Goal: Task Accomplishment & Management: Manage account settings

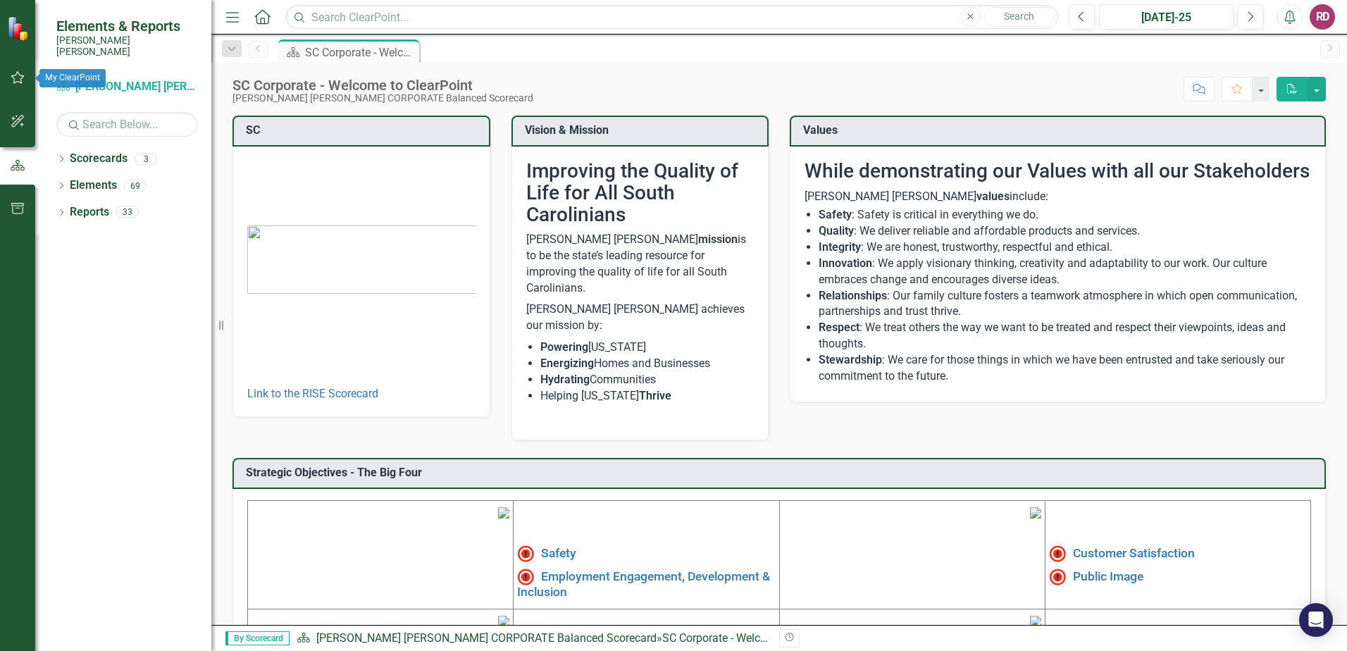
click at [13, 79] on icon "button" at bounding box center [17, 77] width 13 height 13
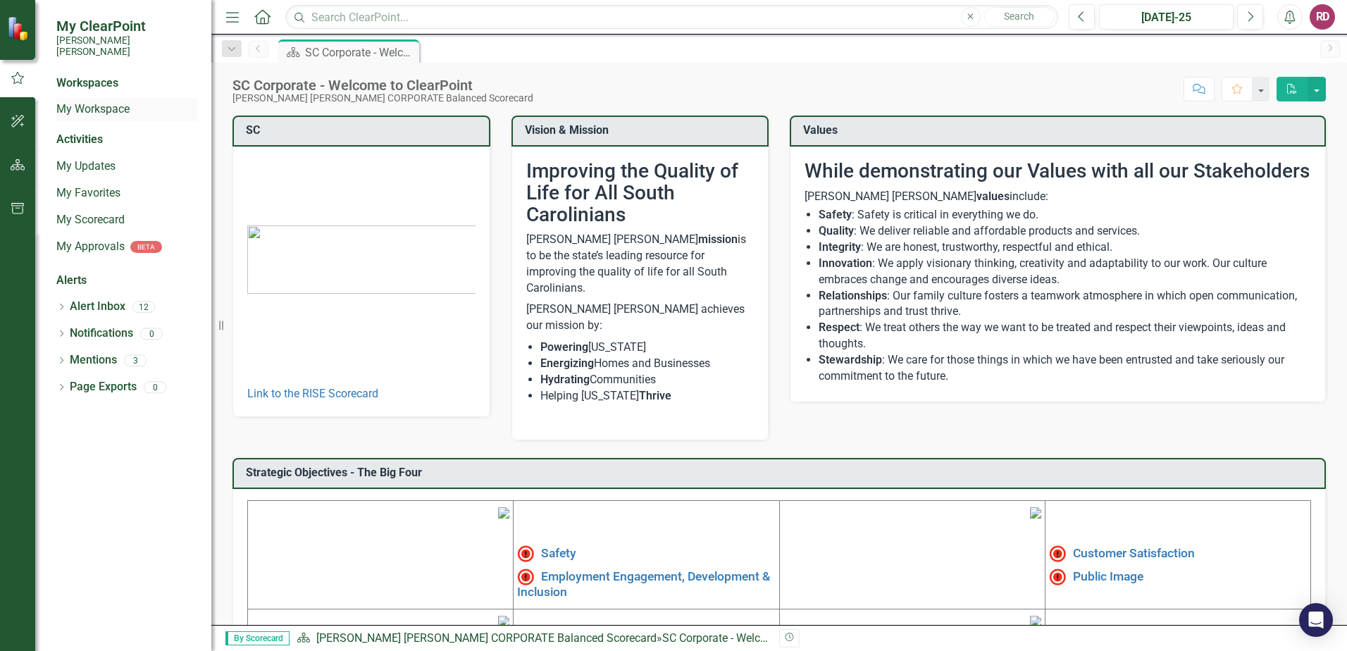
click at [91, 101] on link "My Workspace" at bounding box center [126, 109] width 141 height 16
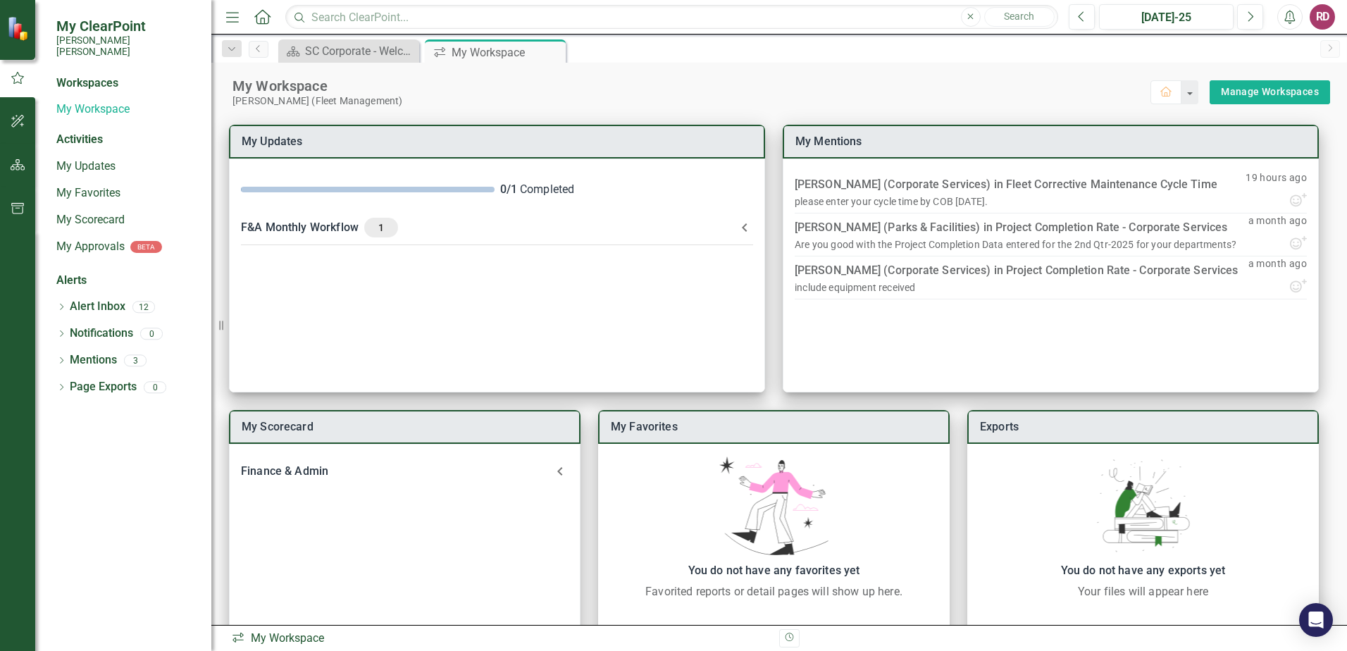
click at [84, 132] on div "Activities" at bounding box center [126, 140] width 141 height 16
click at [79, 159] on link "My Updates" at bounding box center [126, 167] width 141 height 16
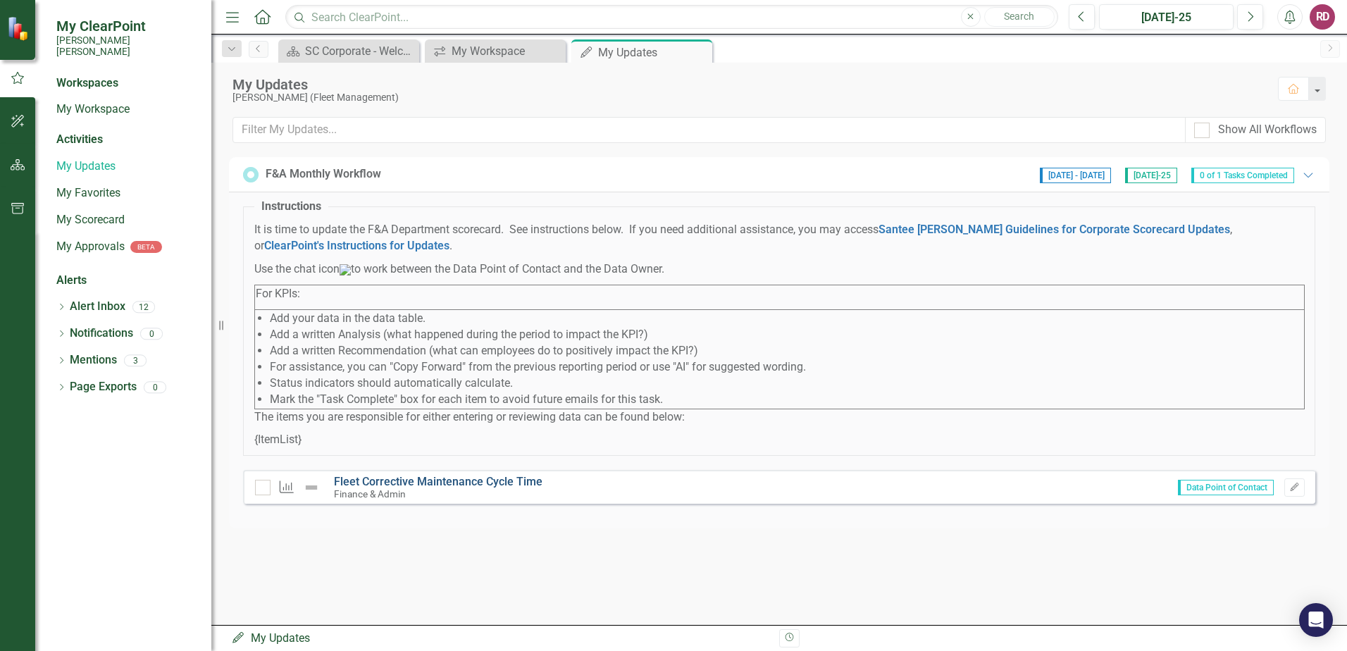
click at [497, 488] on link "Fleet Corrective Maintenance Cycle Time" at bounding box center [438, 481] width 209 height 13
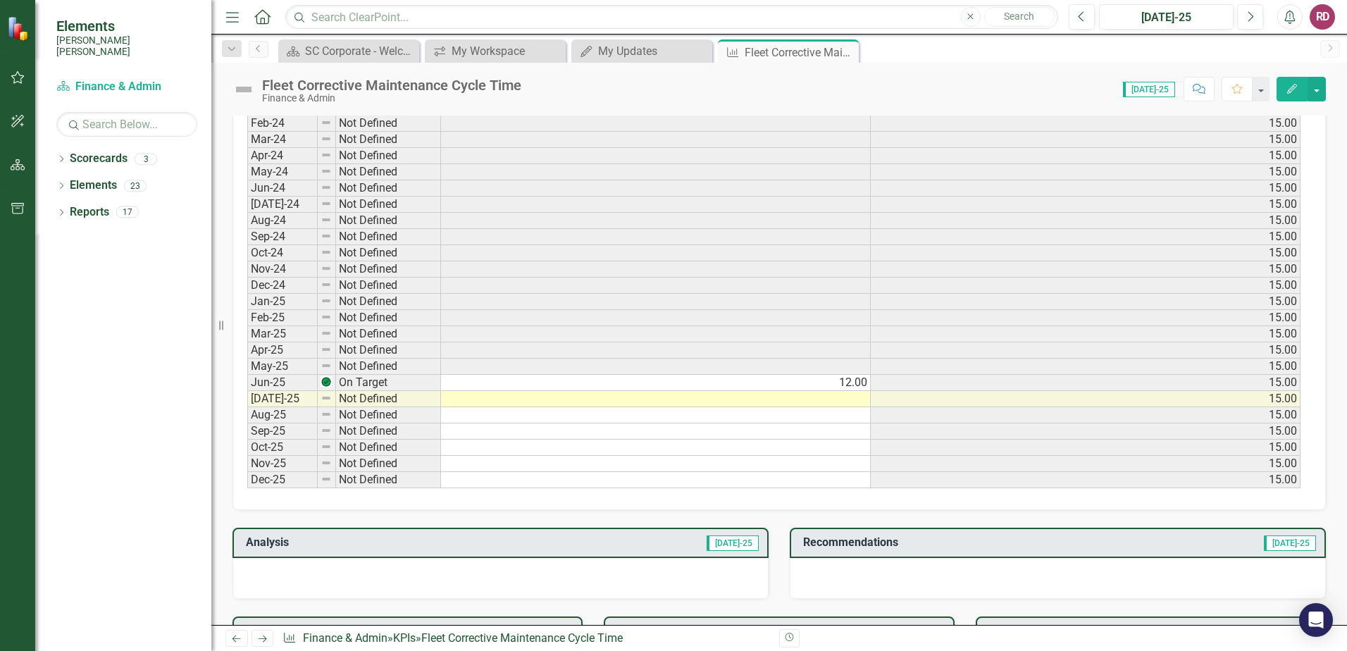
scroll to position [634, 0]
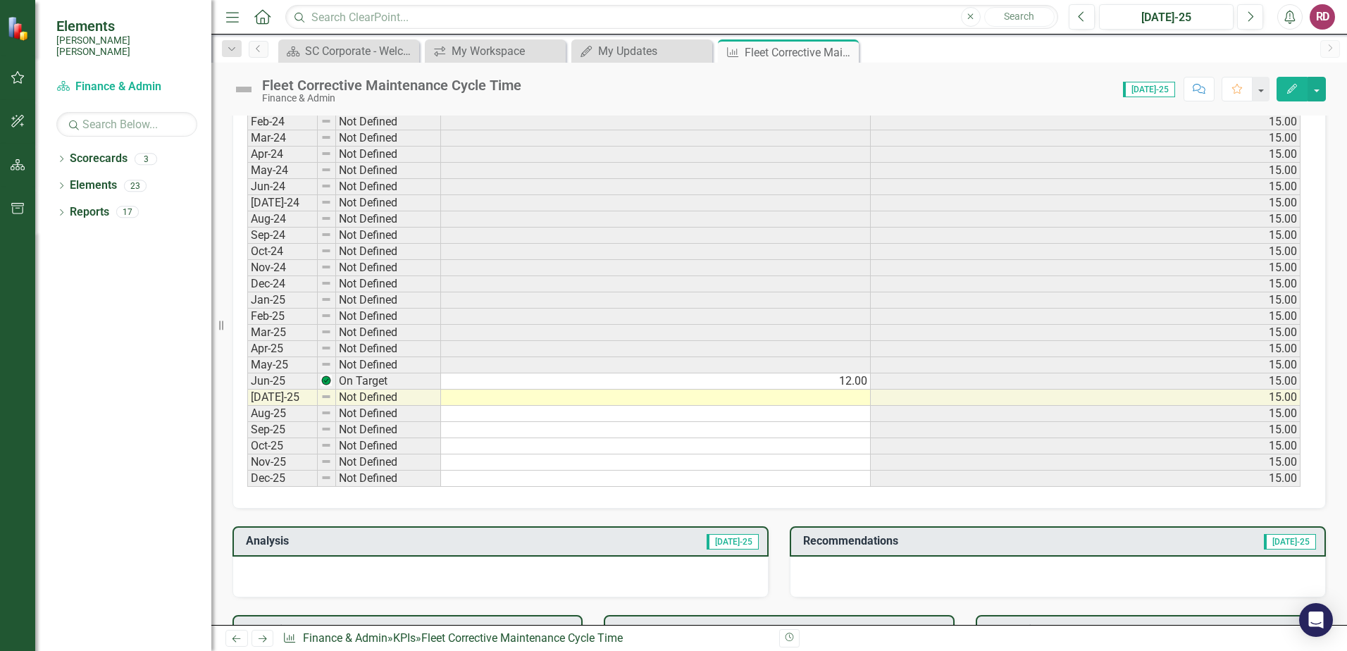
click at [848, 399] on td at bounding box center [656, 398] width 430 height 16
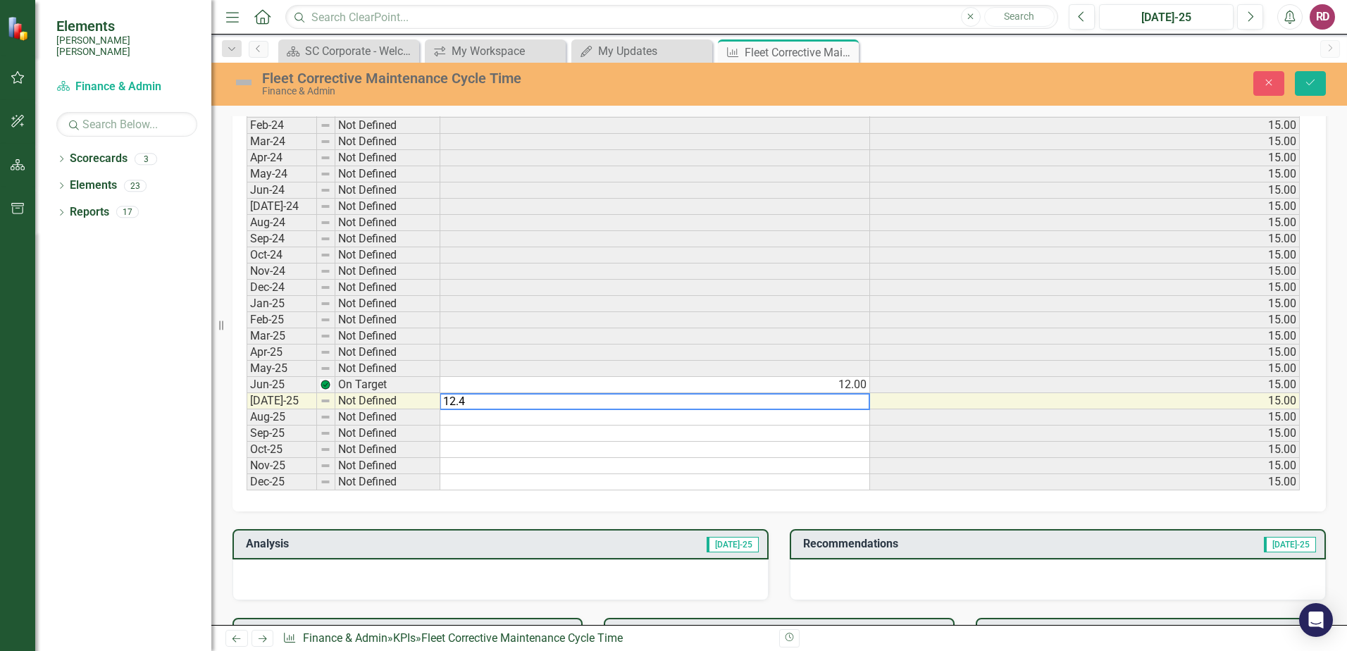
scroll to position [637, 0]
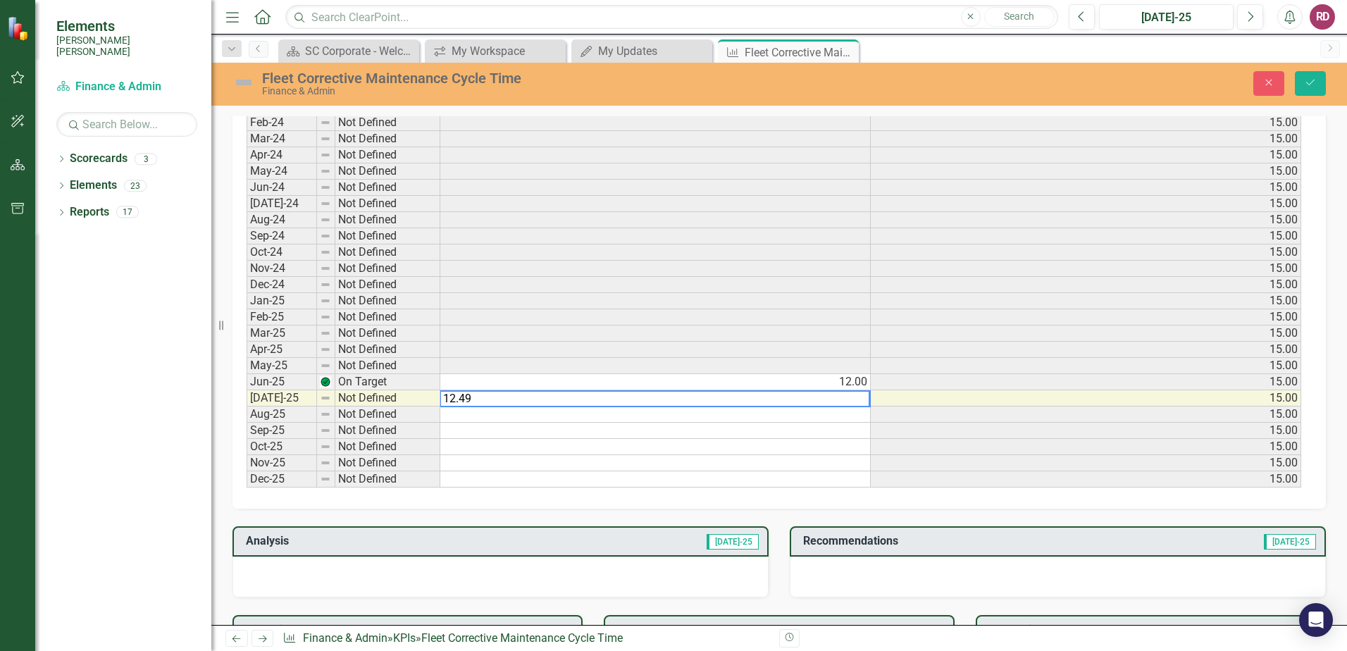
type textarea "12.49"
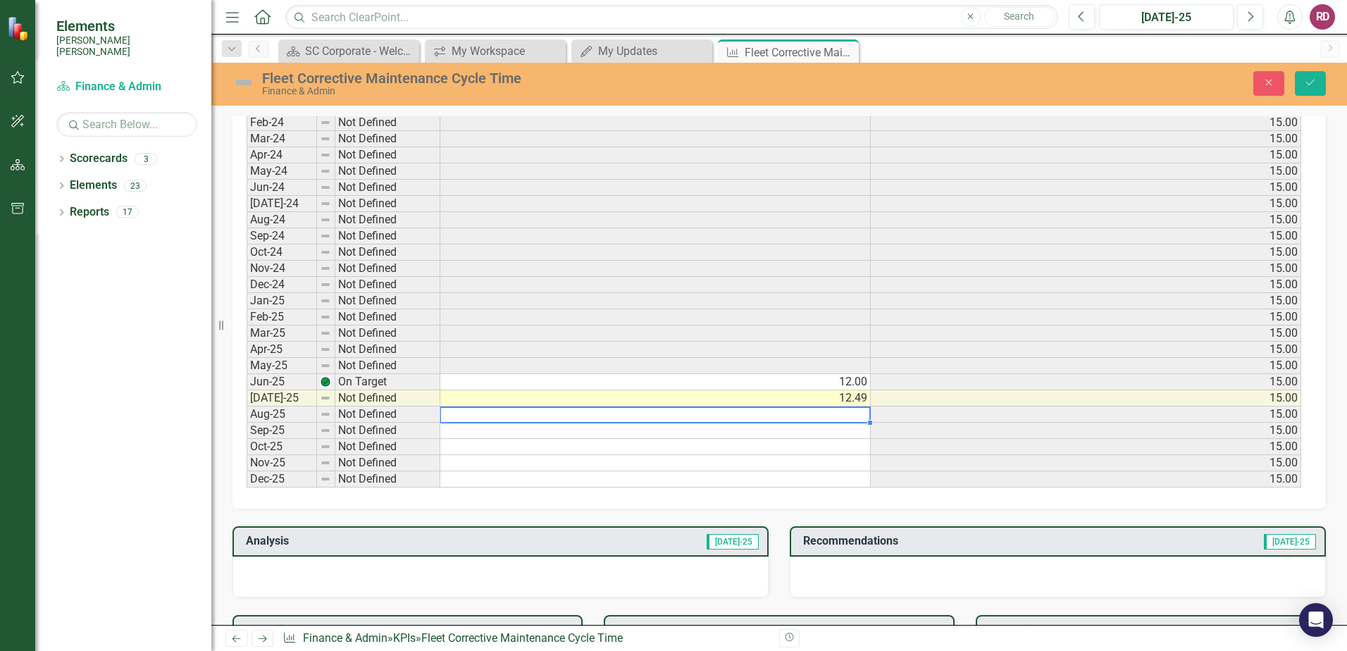
click at [786, 418] on td at bounding box center [655, 415] width 431 height 16
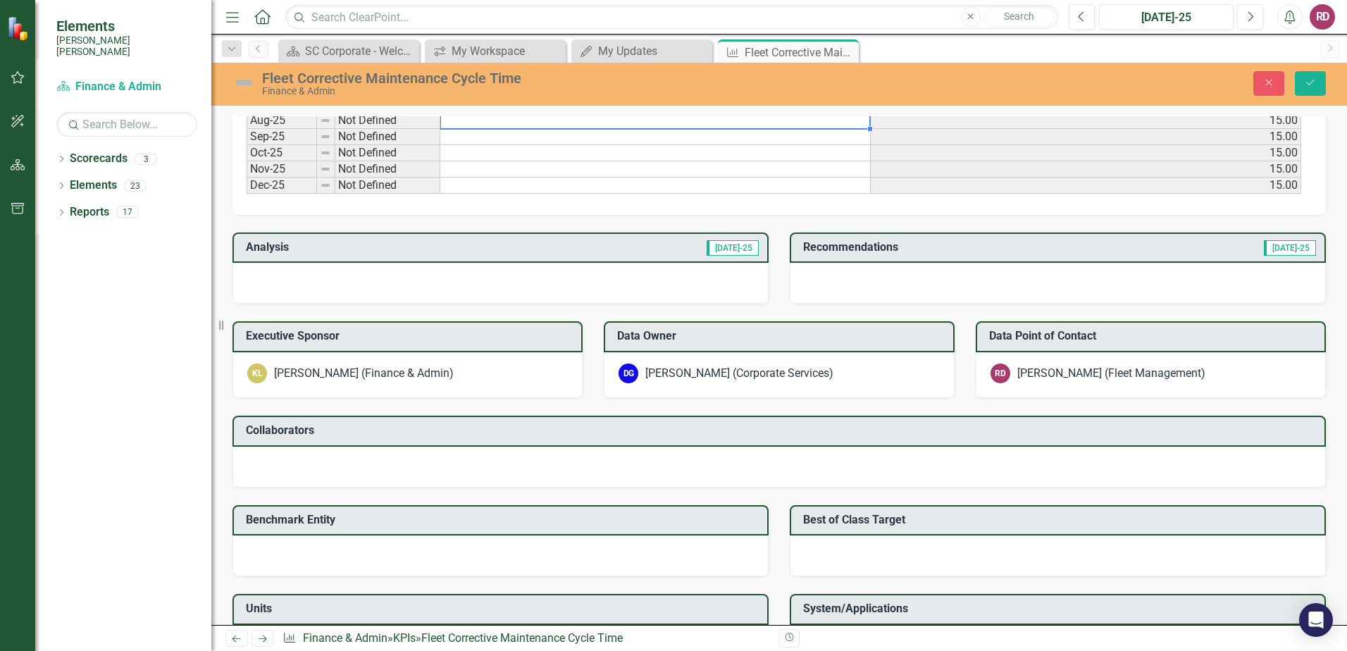
scroll to position [794, 0]
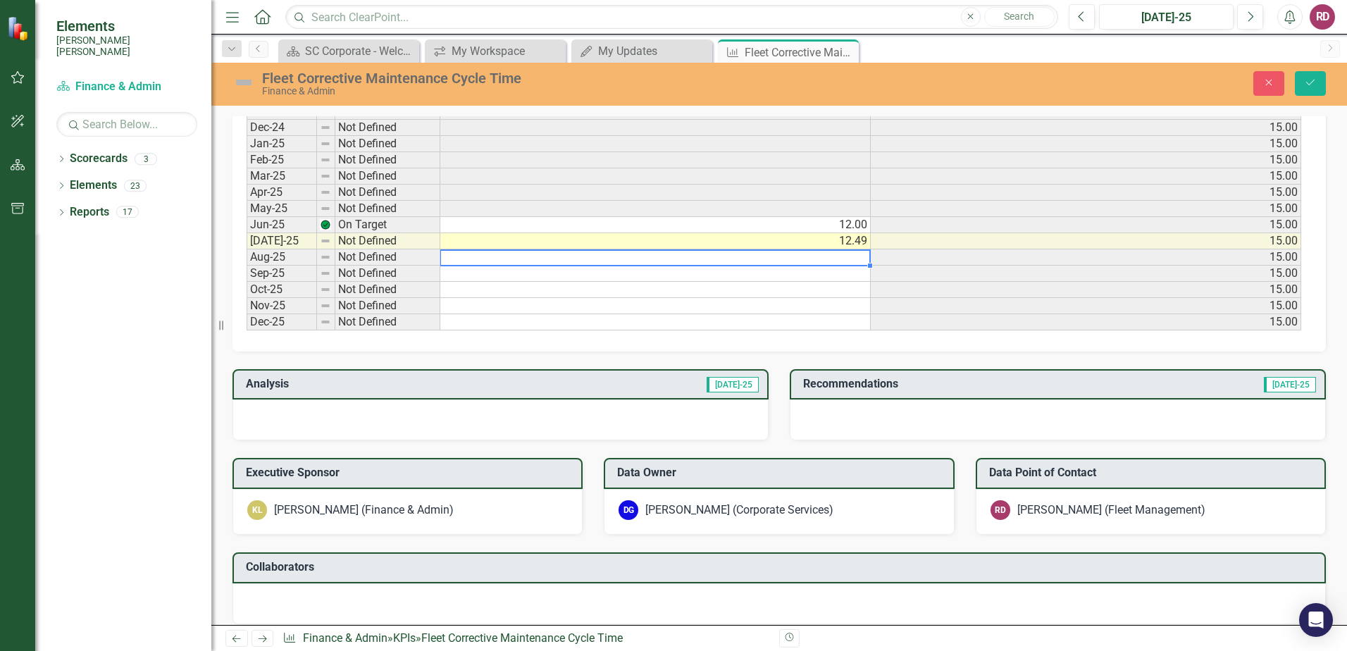
click at [687, 386] on td "[DATE]-25" at bounding box center [617, 385] width 285 height 23
click at [731, 386] on span "[DATE]-25" at bounding box center [733, 385] width 52 height 16
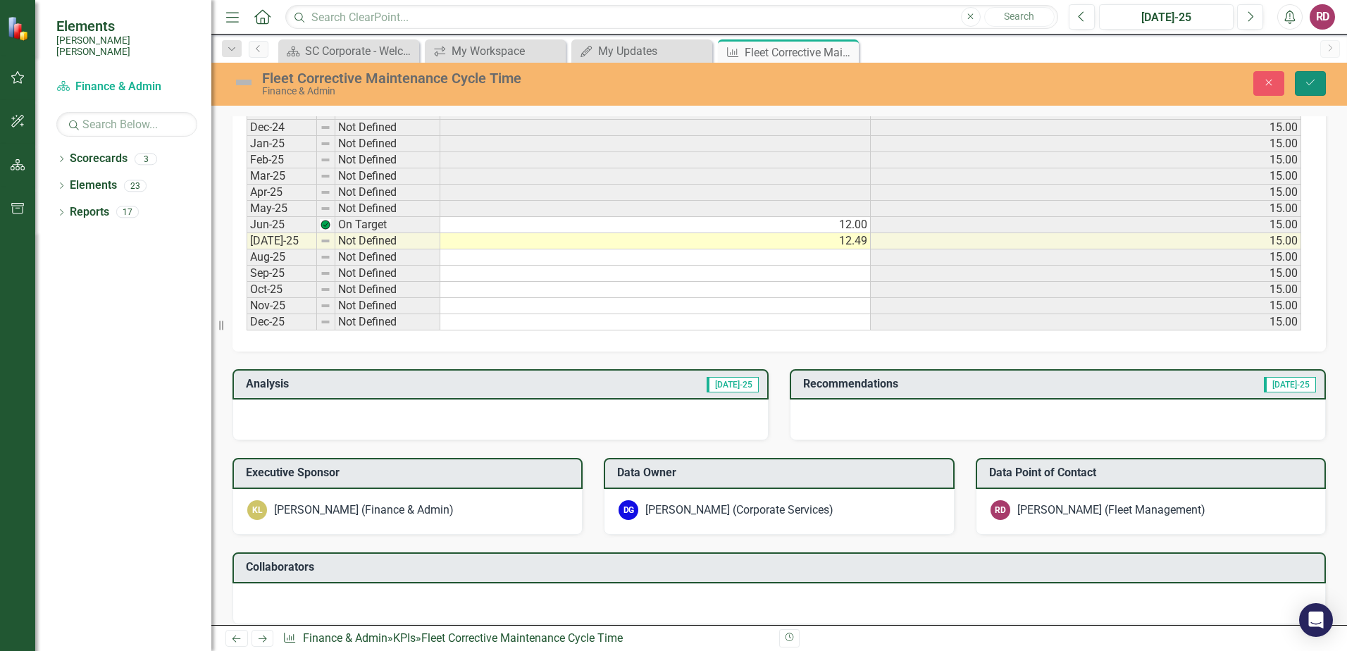
click at [1311, 80] on icon "Save" at bounding box center [1310, 83] width 13 height 10
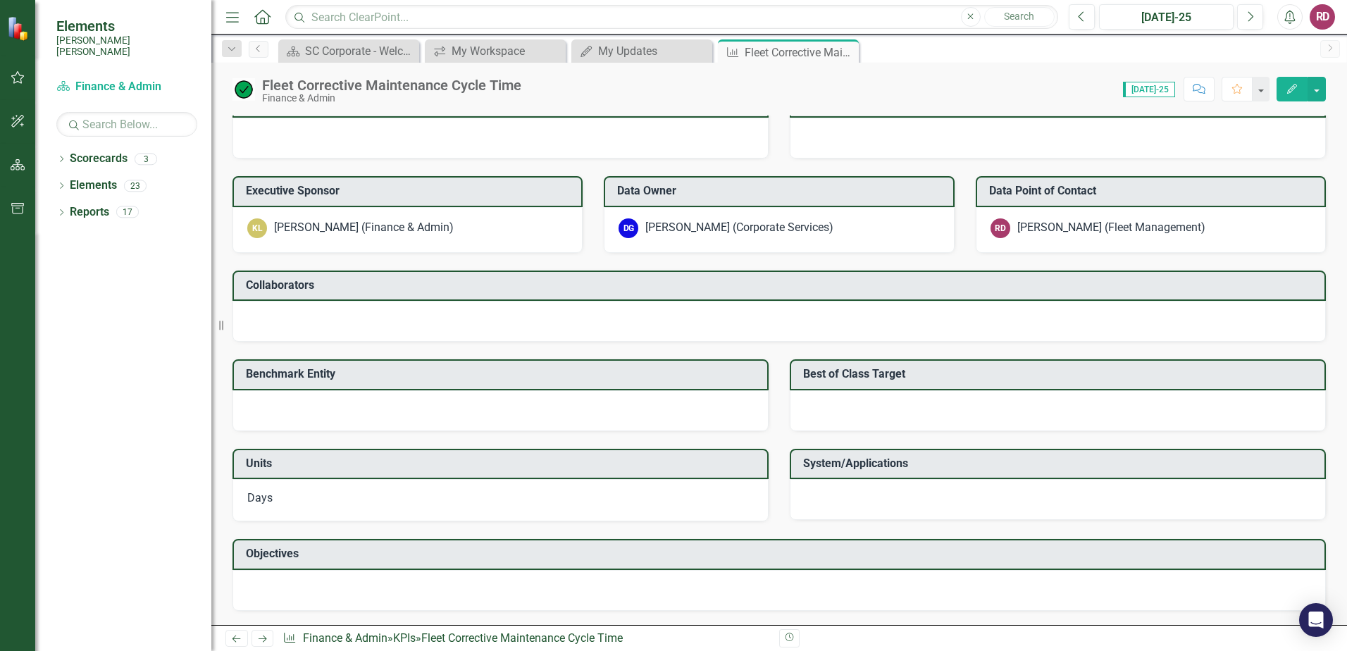
scroll to position [862, 0]
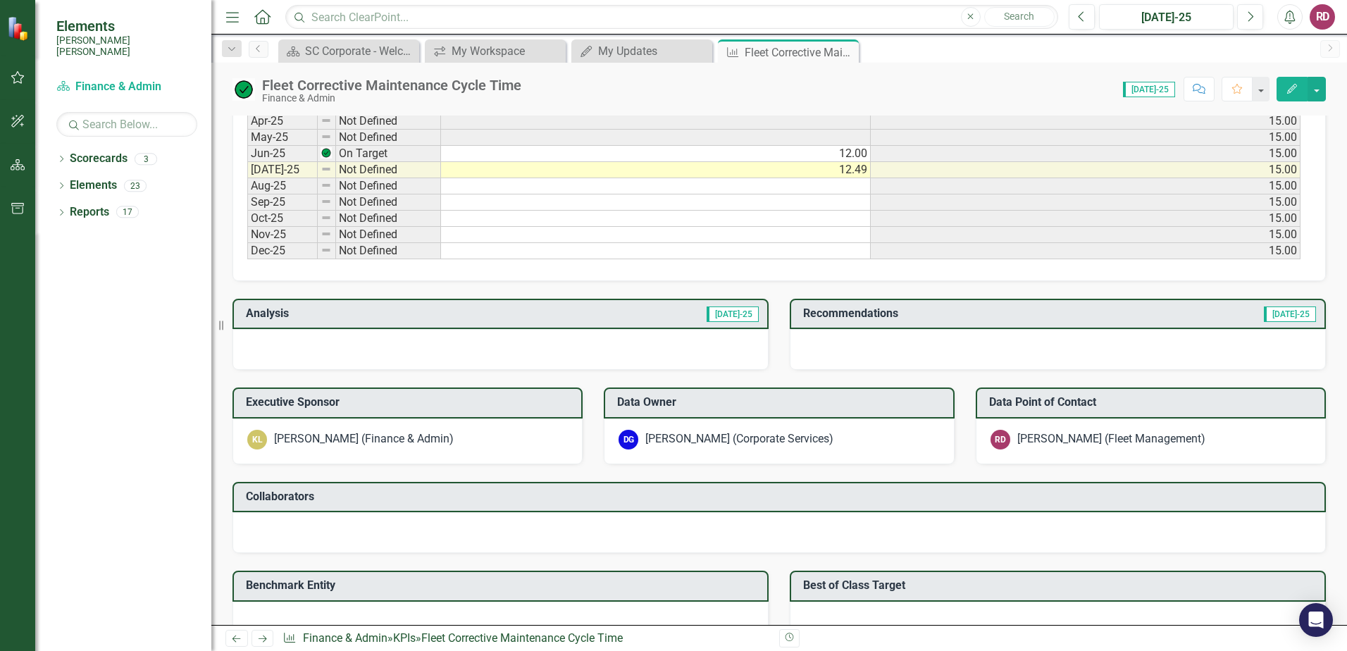
click at [266, 314] on h3 "Analysis" at bounding box center [360, 313] width 229 height 13
click at [731, 314] on span "[DATE]-25" at bounding box center [733, 314] width 52 height 16
click at [712, 337] on div at bounding box center [501, 349] width 536 height 41
click at [690, 346] on div at bounding box center [501, 349] width 536 height 41
click at [837, 153] on td "12.00" at bounding box center [656, 154] width 430 height 16
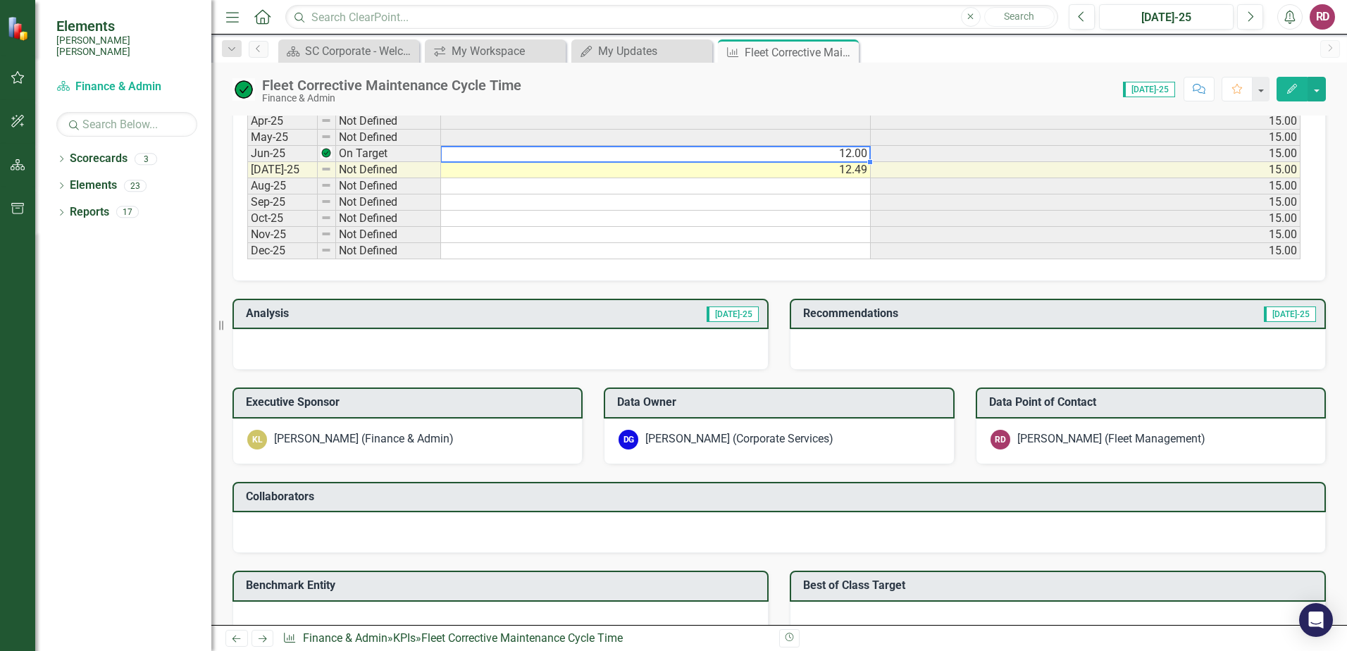
click at [545, 174] on td "12.49" at bounding box center [656, 170] width 430 height 16
click at [737, 314] on span "[DATE]-25" at bounding box center [733, 314] width 52 height 16
click at [1298, 87] on icon "Edit" at bounding box center [1292, 89] width 13 height 10
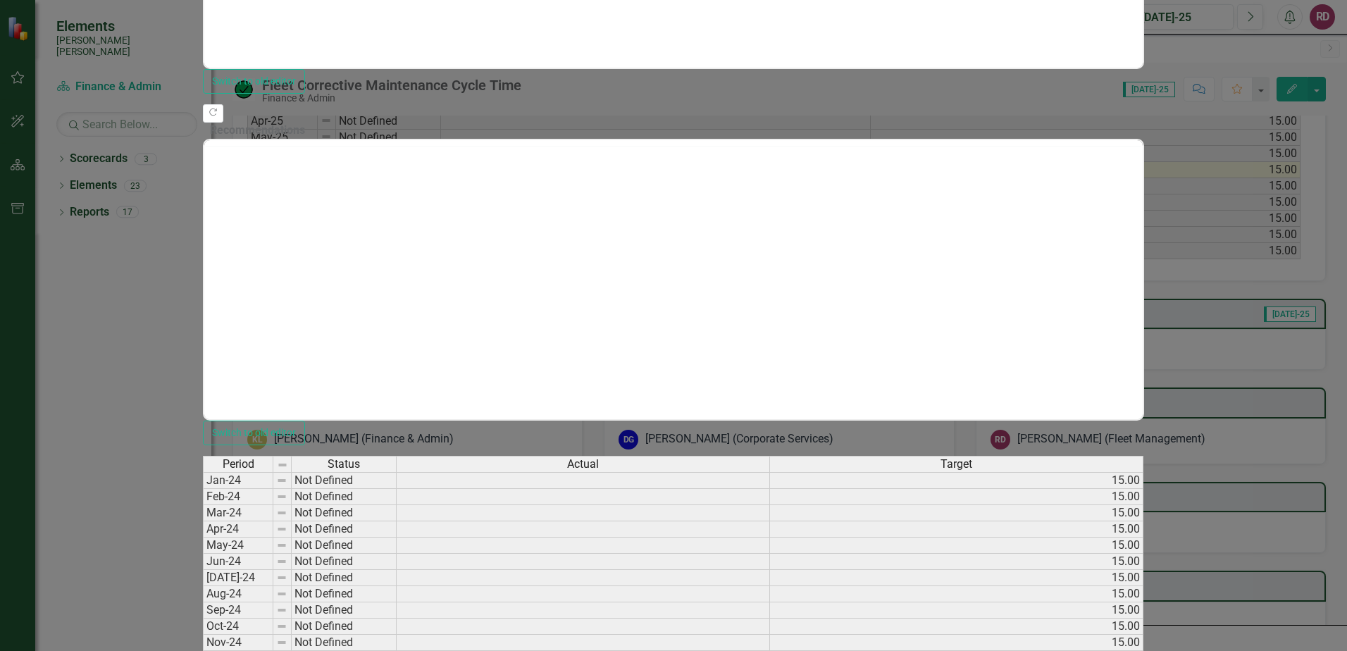
scroll to position [0, 0]
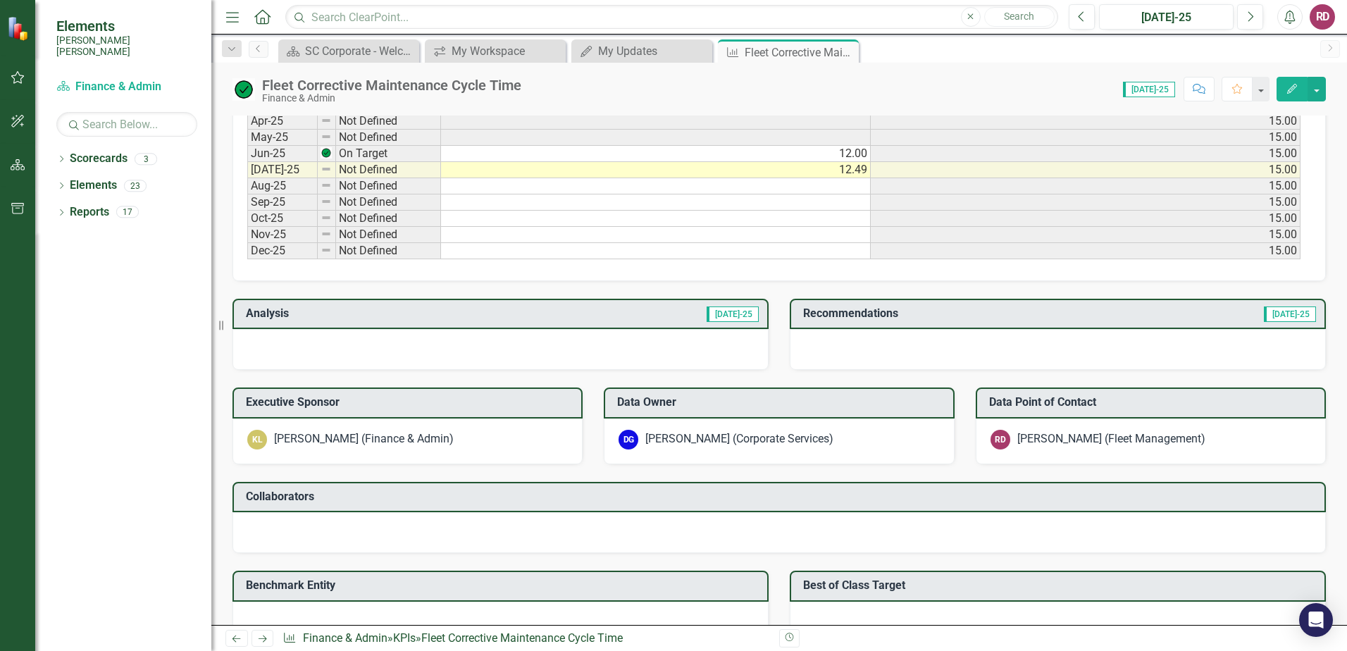
click at [745, 317] on span "[DATE]-25" at bounding box center [733, 314] width 52 height 16
click at [1272, 317] on span "[DATE]-25" at bounding box center [1290, 314] width 52 height 16
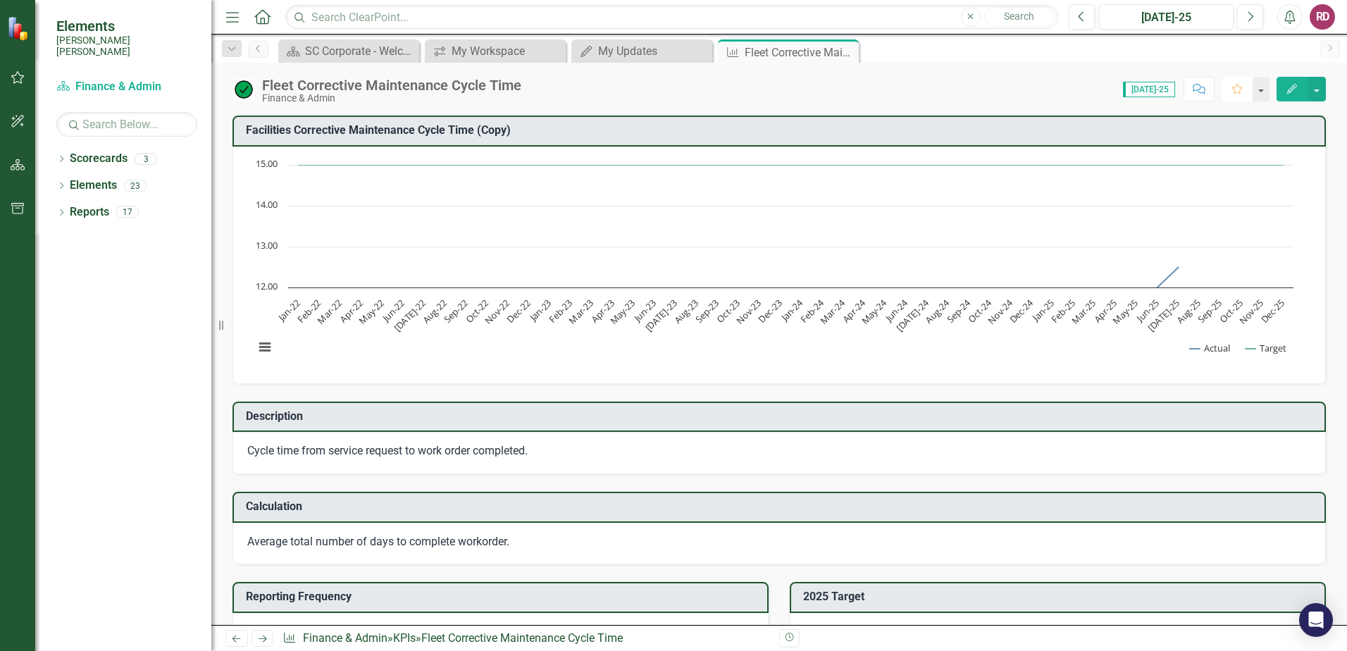
click at [1237, 91] on icon "Favorite" at bounding box center [1237, 89] width 13 height 10
click at [846, 54] on icon "Close" at bounding box center [845, 52] width 14 height 11
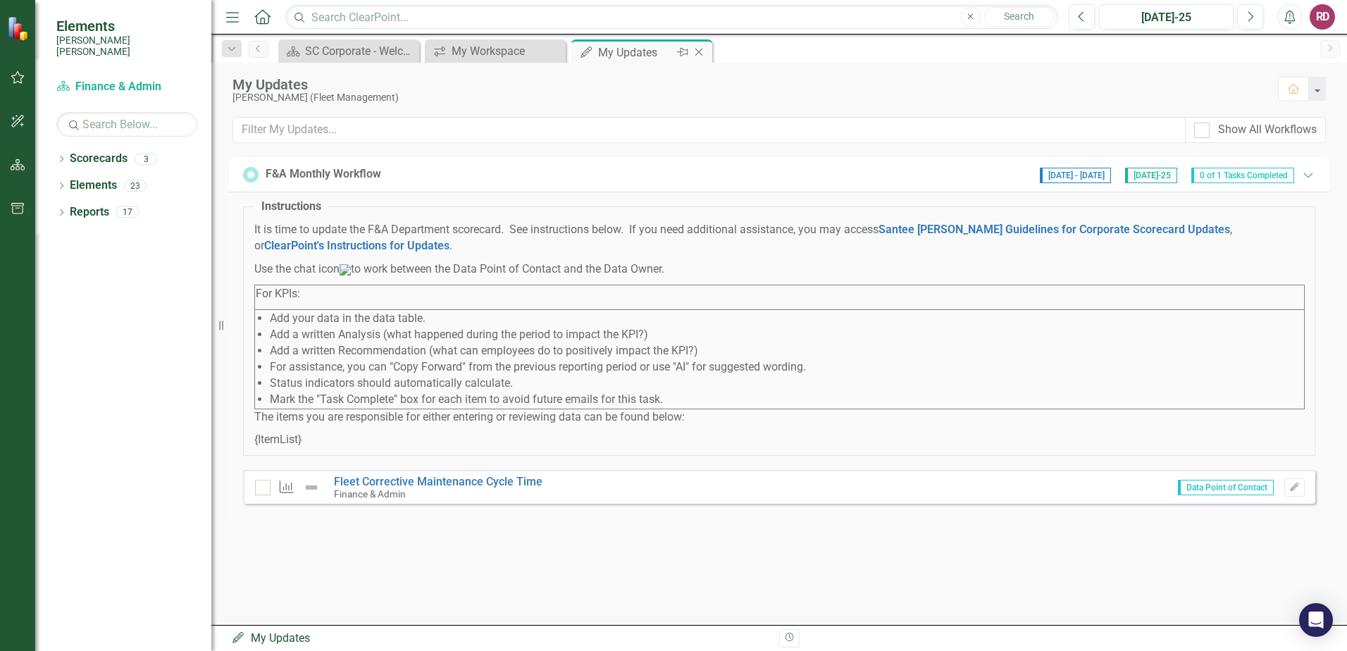
click at [698, 49] on icon "Close" at bounding box center [699, 52] width 14 height 11
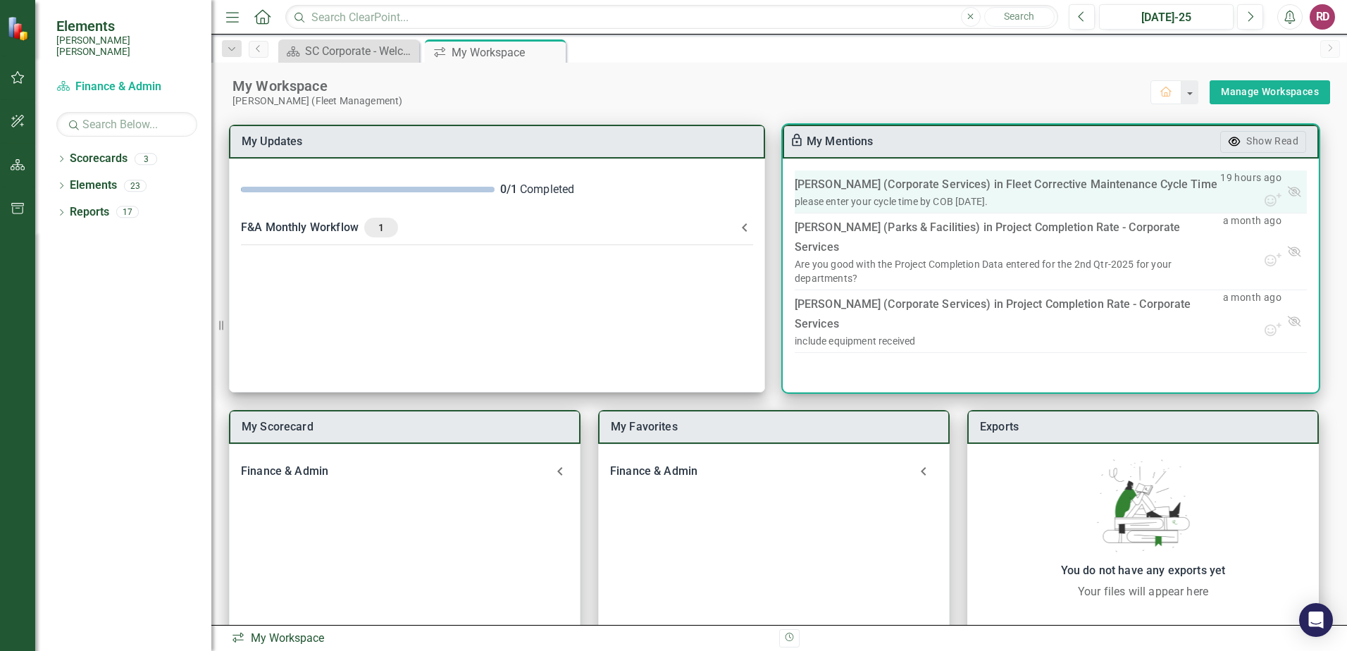
click at [844, 184] on div "[PERSON_NAME] (Corporate Services) in Fleet Corrective Maintenance Cycle Time" at bounding box center [1006, 185] width 423 height 20
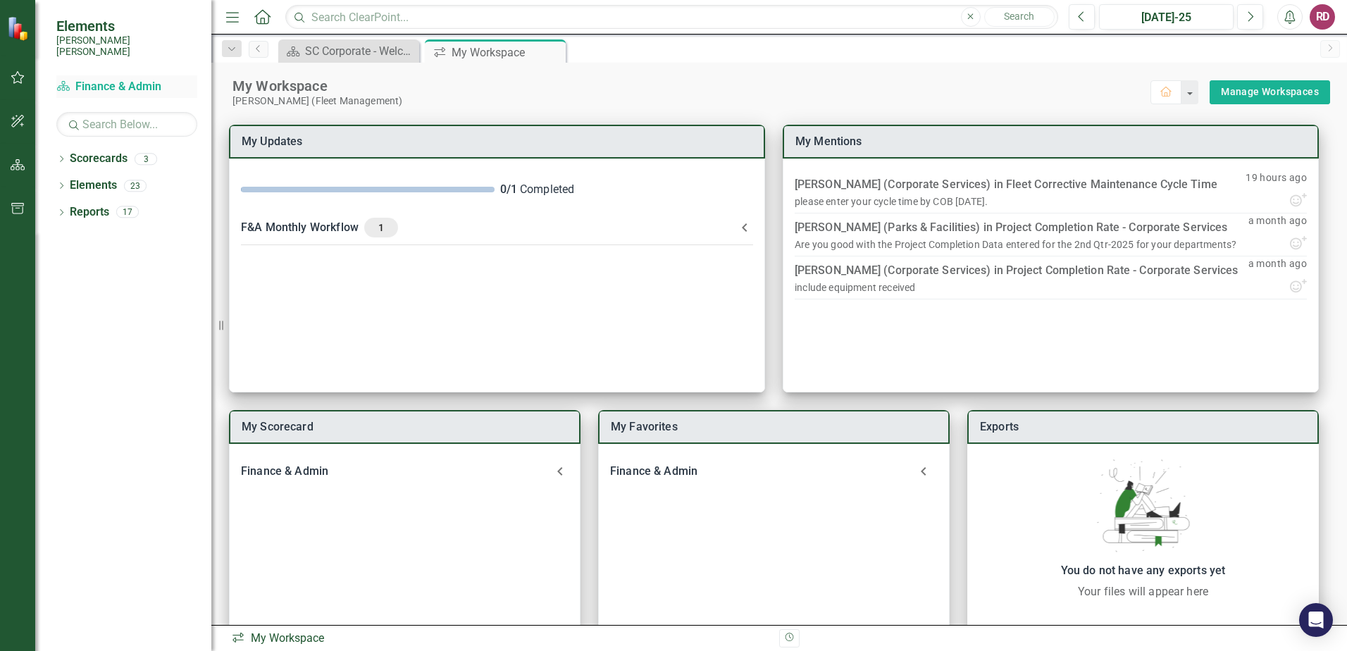
click at [103, 79] on link "Scorecard Finance & Admin" at bounding box center [126, 87] width 141 height 16
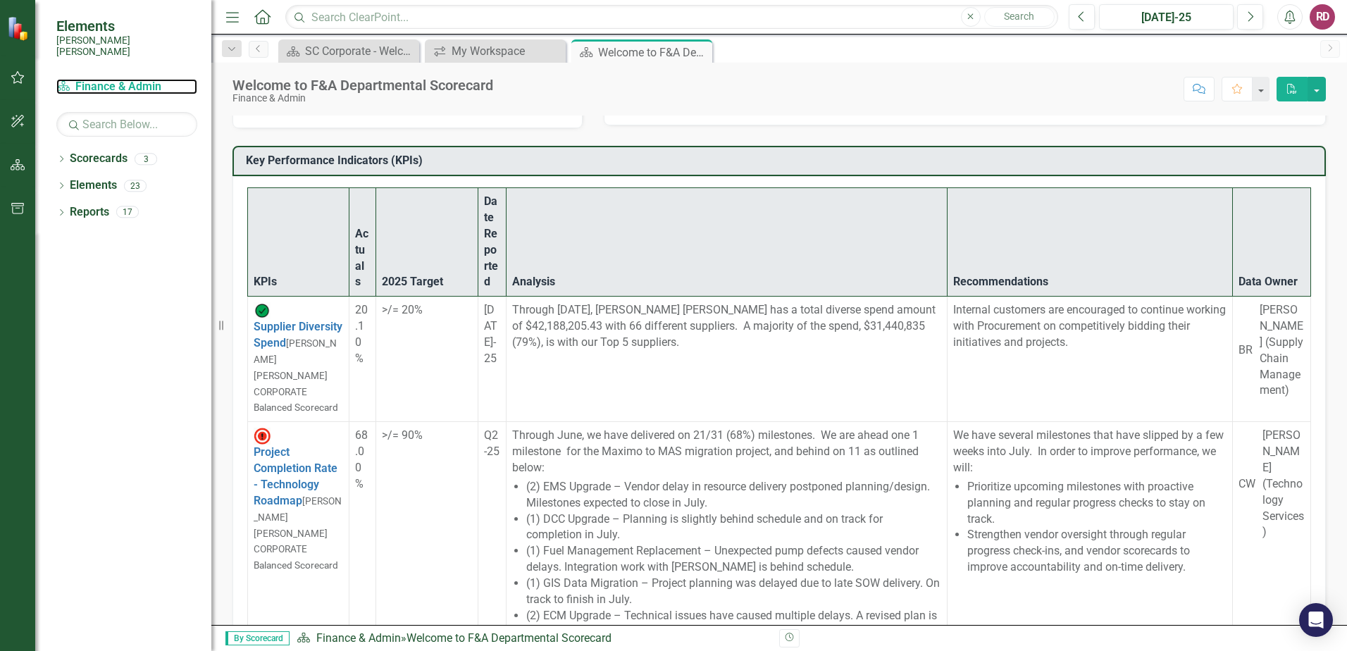
scroll to position [282, 0]
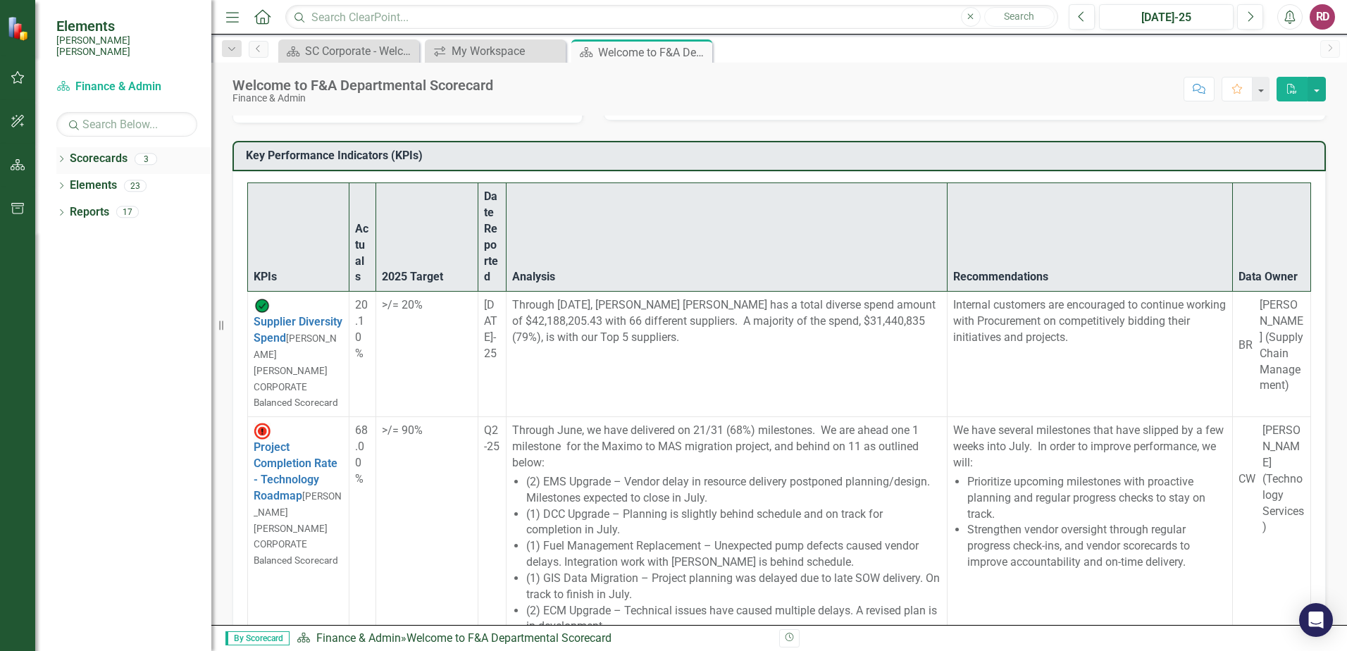
click at [63, 156] on icon at bounding box center [62, 159] width 4 height 6
click at [63, 237] on icon "Dropdown" at bounding box center [61, 241] width 10 height 8
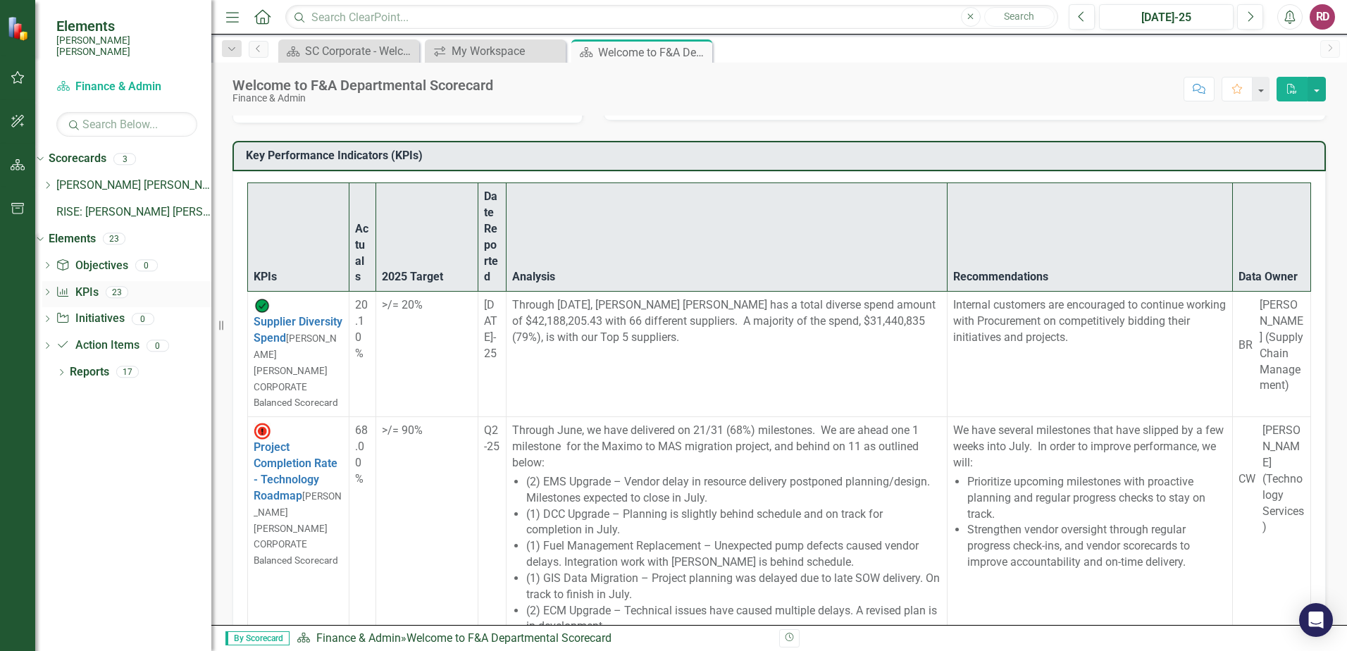
click at [52, 290] on icon "Dropdown" at bounding box center [47, 294] width 10 height 8
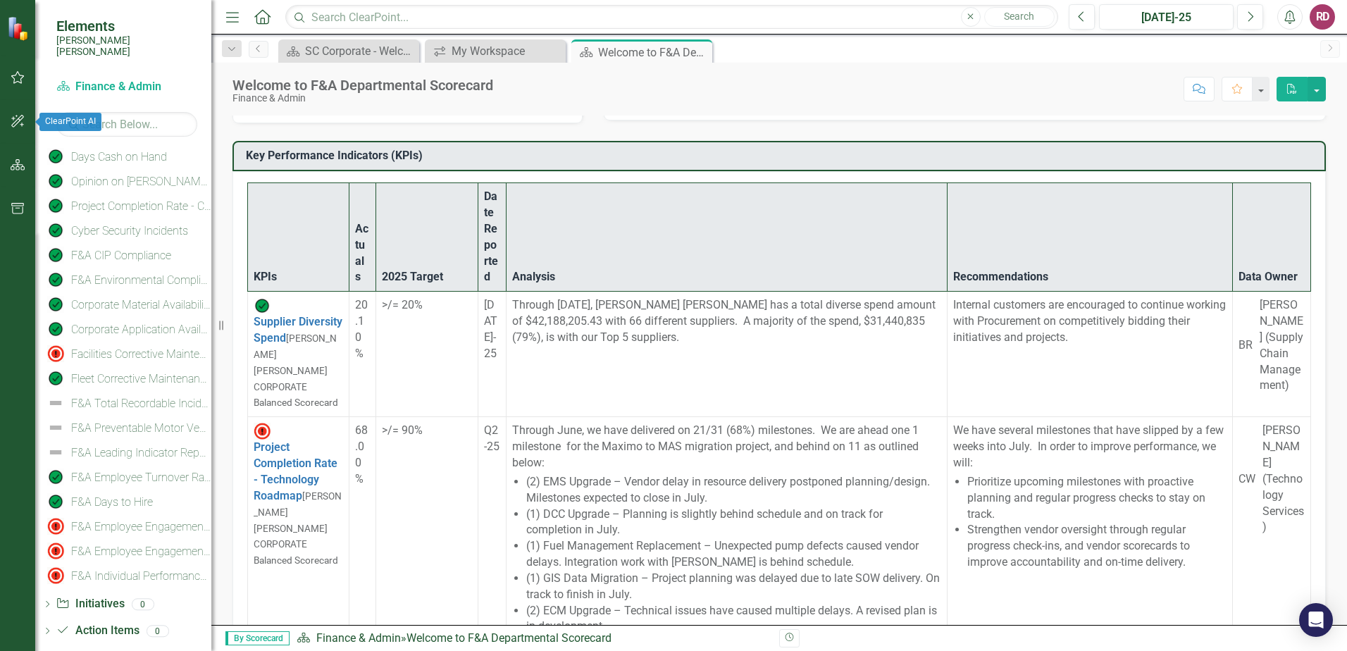
click at [18, 118] on icon "button" at bounding box center [17, 121] width 13 height 13
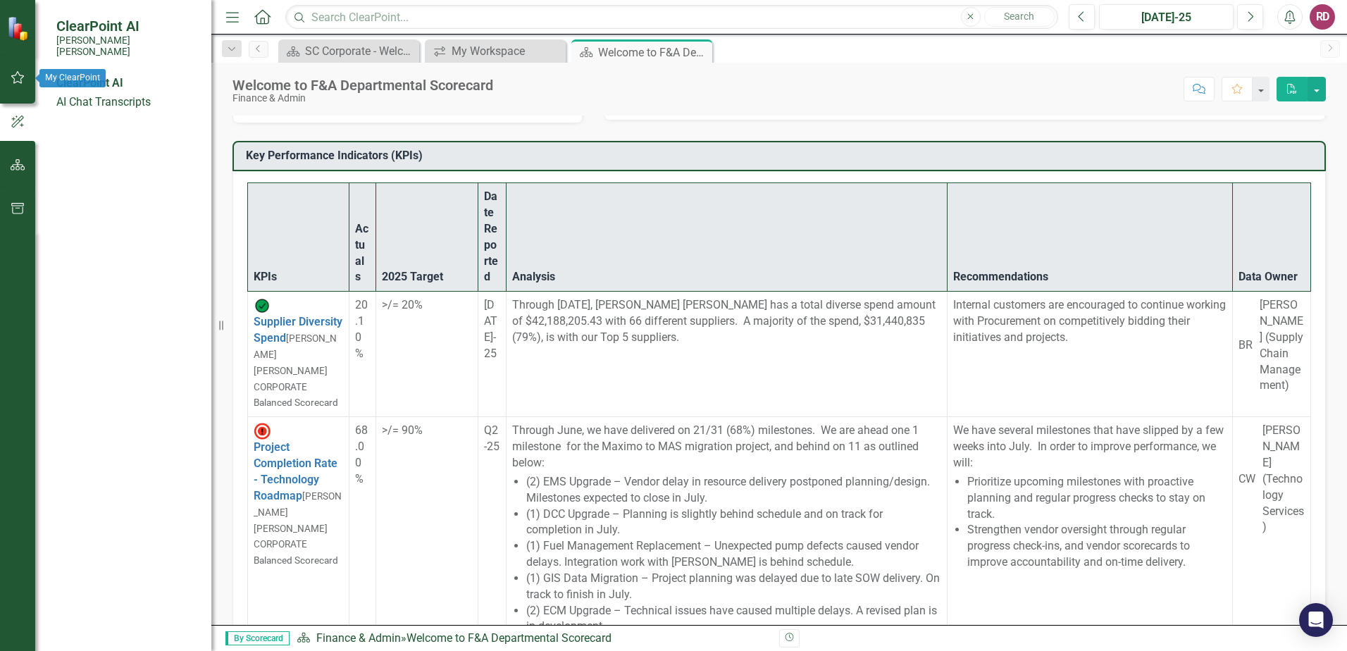
click at [14, 75] on icon "button" at bounding box center [18, 77] width 15 height 11
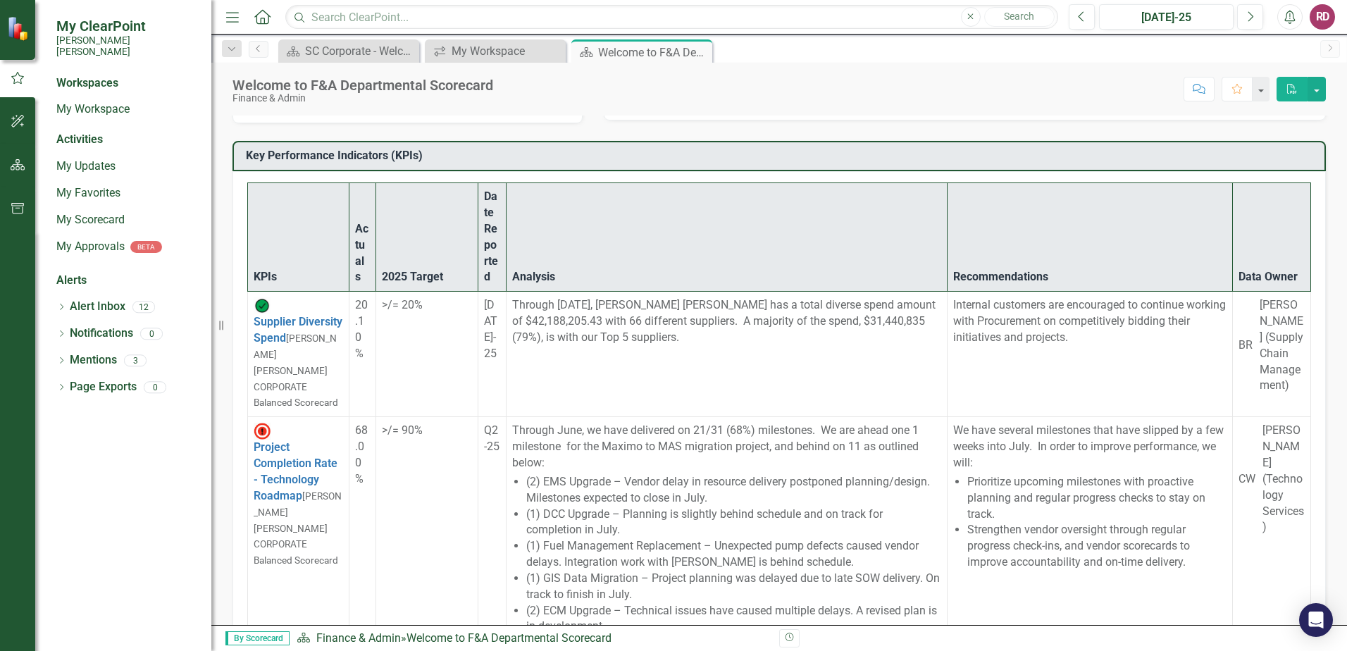
click at [15, 25] on img at bounding box center [19, 28] width 25 height 25
click at [264, 16] on icon "Home" at bounding box center [262, 16] width 18 height 15
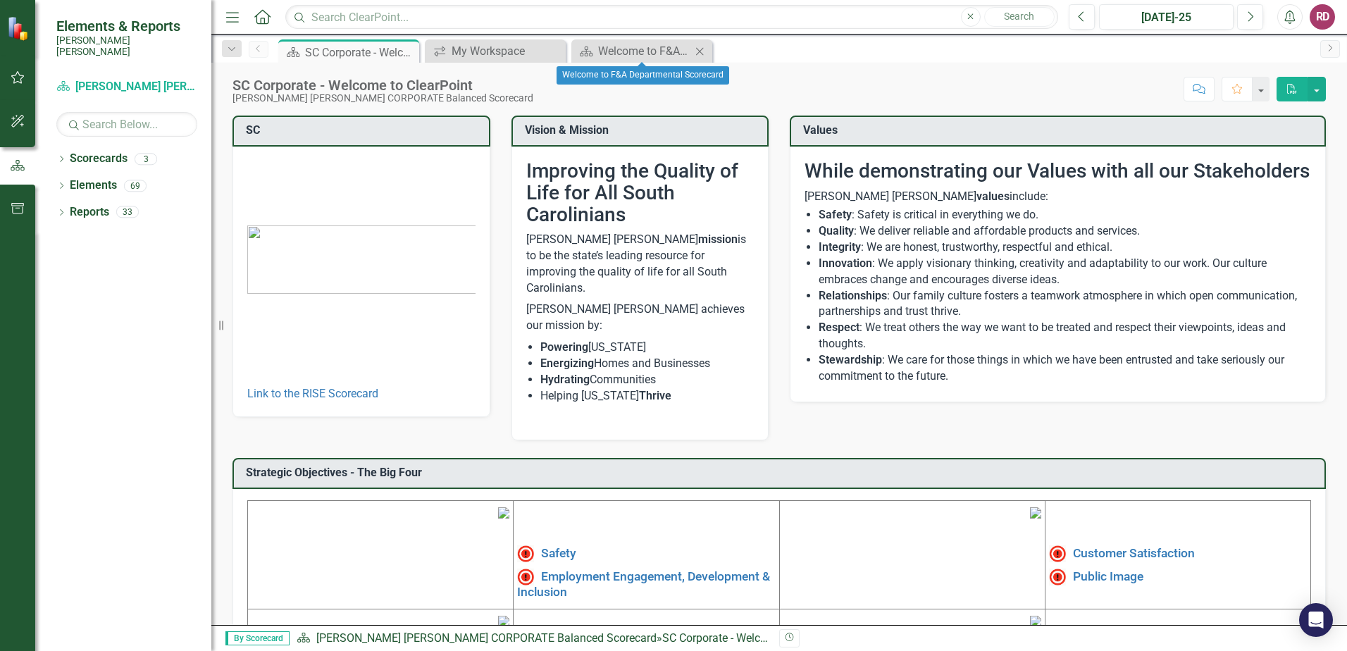
click at [699, 46] on icon "Close" at bounding box center [700, 51] width 14 height 11
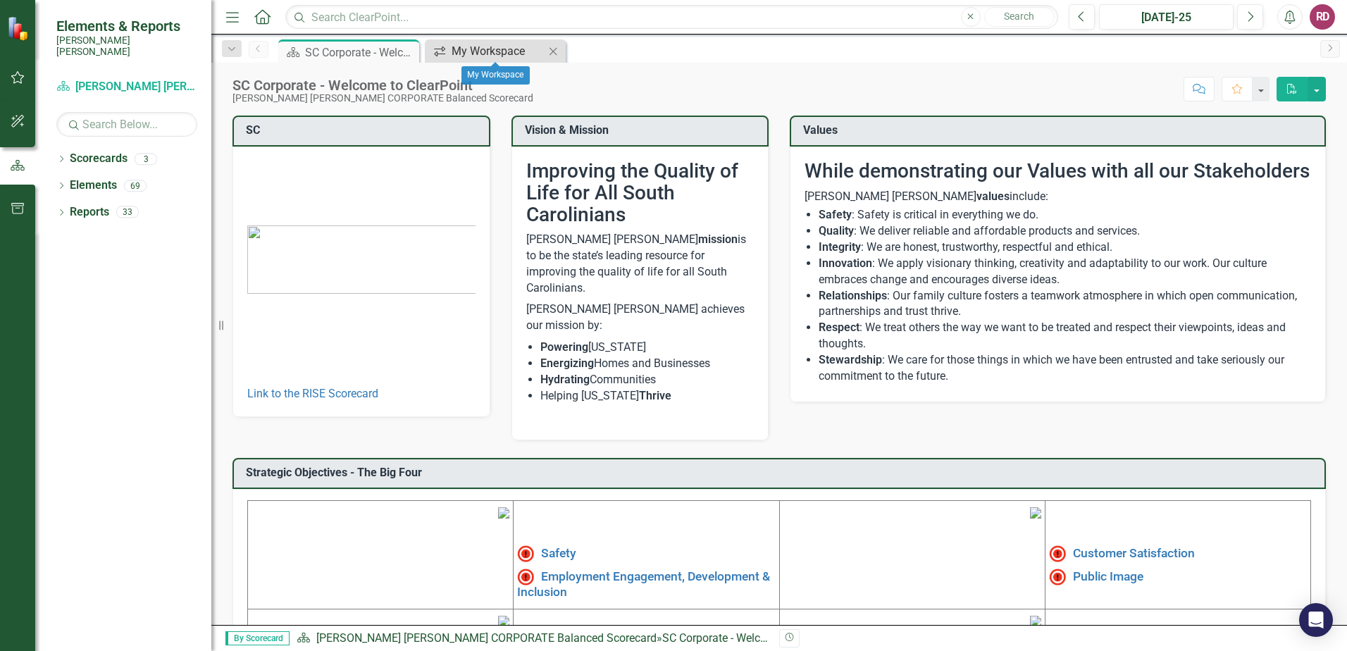
click at [476, 57] on div "My Workspace" at bounding box center [498, 51] width 93 height 18
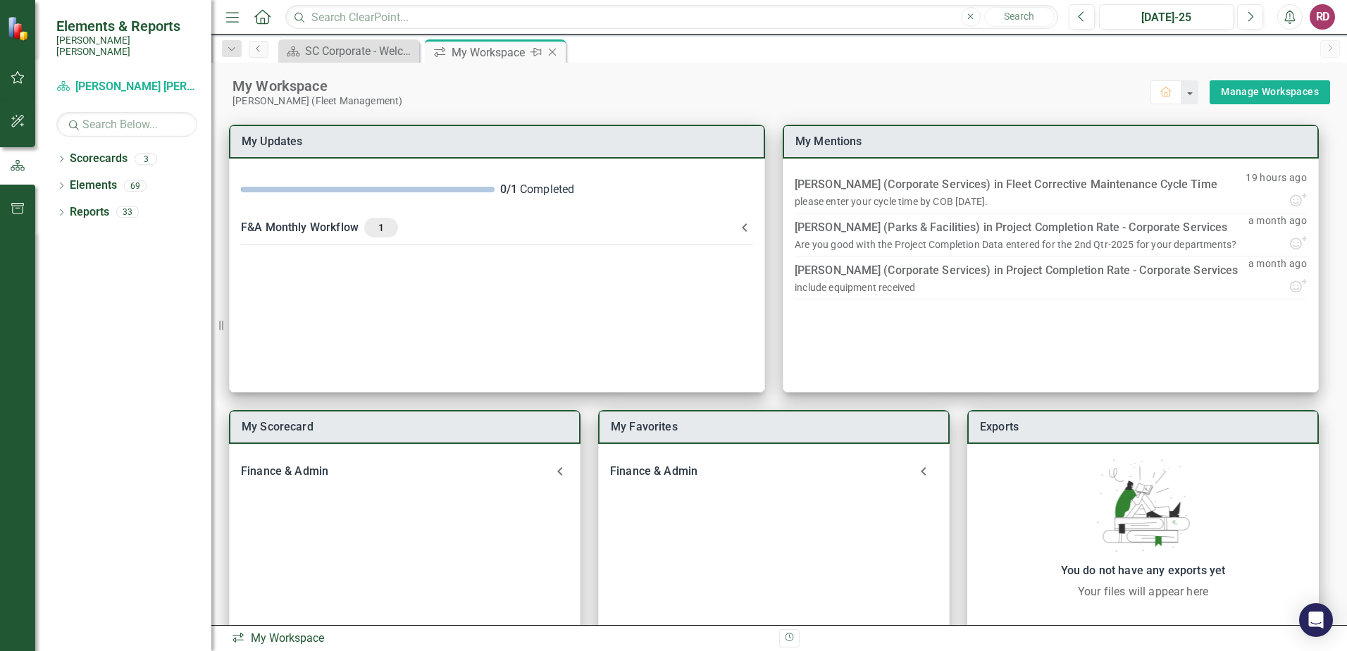
click at [536, 54] on icon "Pin" at bounding box center [536, 52] width 11 height 14
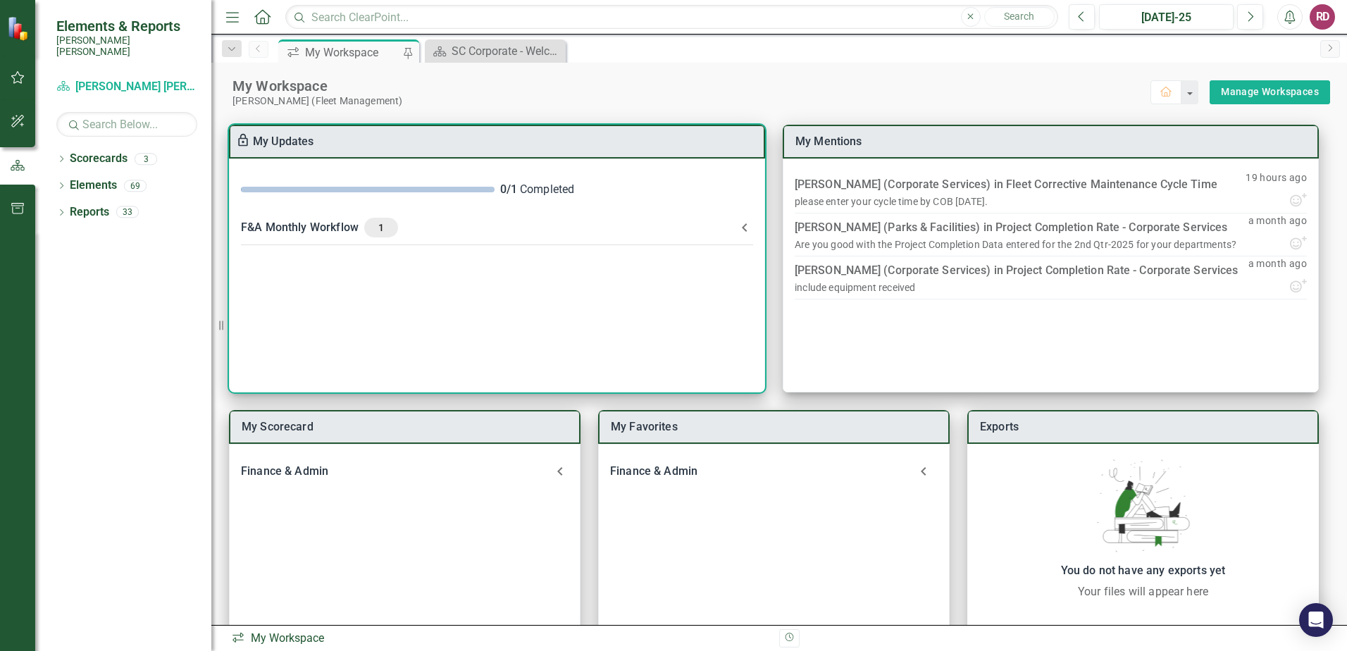
click at [347, 228] on div "F&A Monthly Workflow 1" at bounding box center [488, 228] width 495 height 20
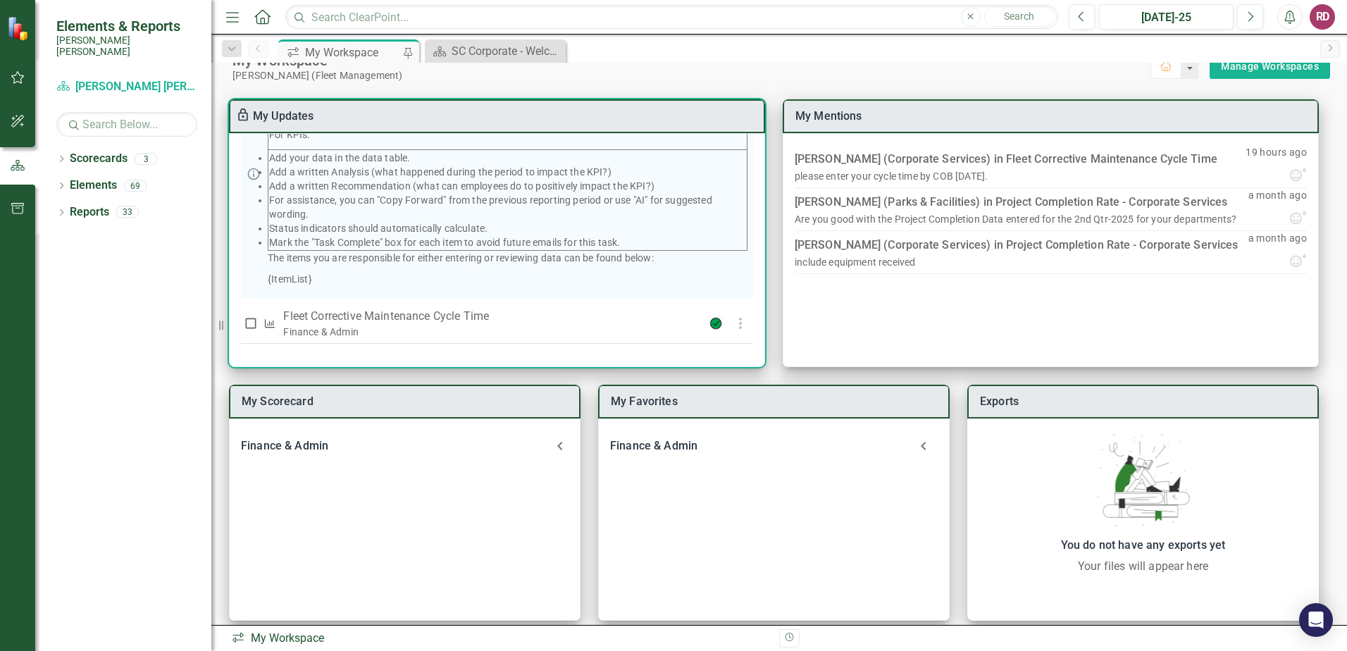
scroll to position [39, 0]
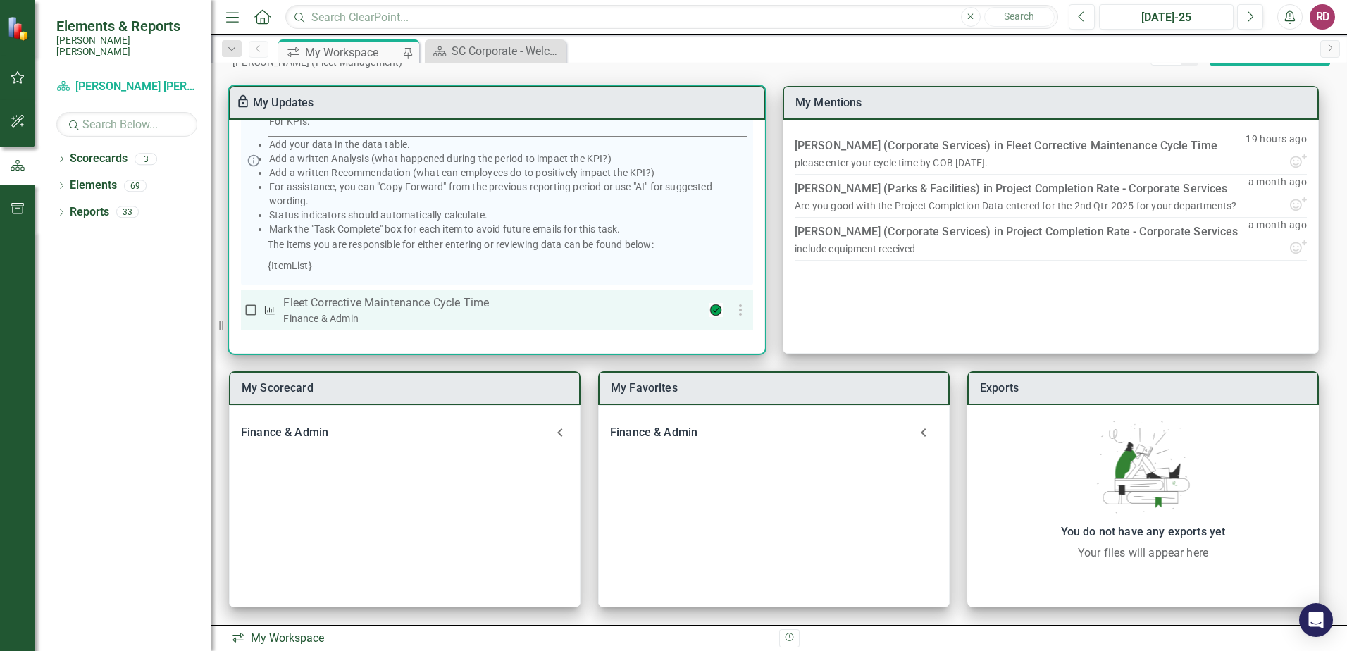
click at [380, 302] on p "Fleet Corrective Maintenance Cycle Time" at bounding box center [480, 303] width 395 height 17
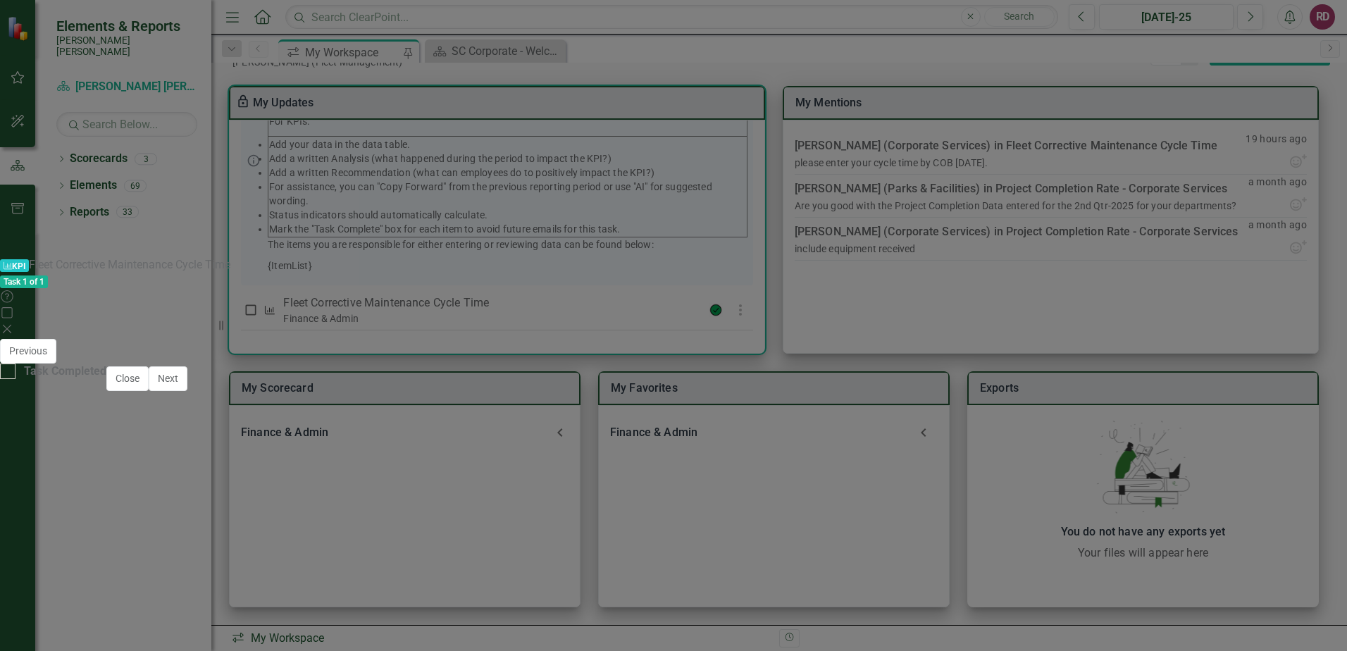
scroll to position [1055, 0]
click at [392, 416] on div "Facilities Corrective Maintenance Cycle Time (Copy) Chart Line chart with 2 lin…" at bounding box center [673, 112] width 1305 height 1586
click at [16, 379] on div at bounding box center [8, 372] width 16 height 16
click at [9, 373] on input "Task Completed" at bounding box center [4, 368] width 9 height 9
checkbox input "true"
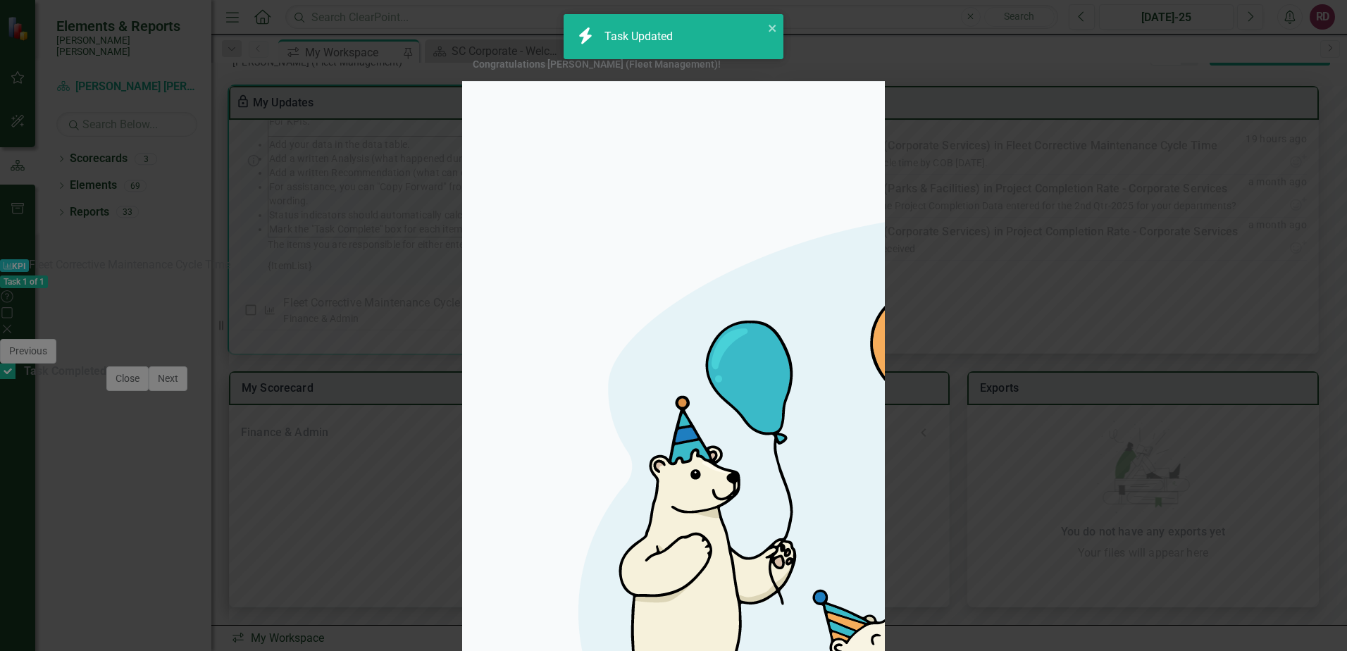
checkbox input "true"
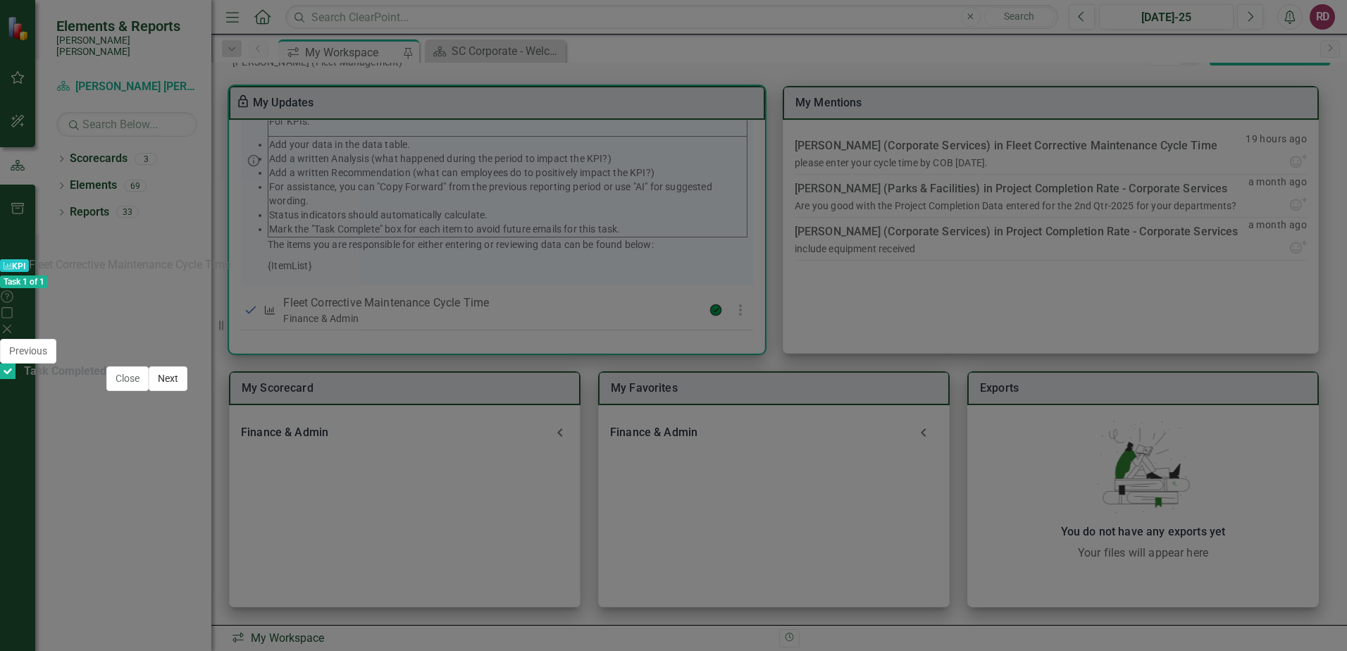
click at [187, 391] on button "Next" at bounding box center [168, 378] width 39 height 25
click at [149, 391] on button "Close" at bounding box center [127, 378] width 42 height 25
